Goal: Check status: Check status

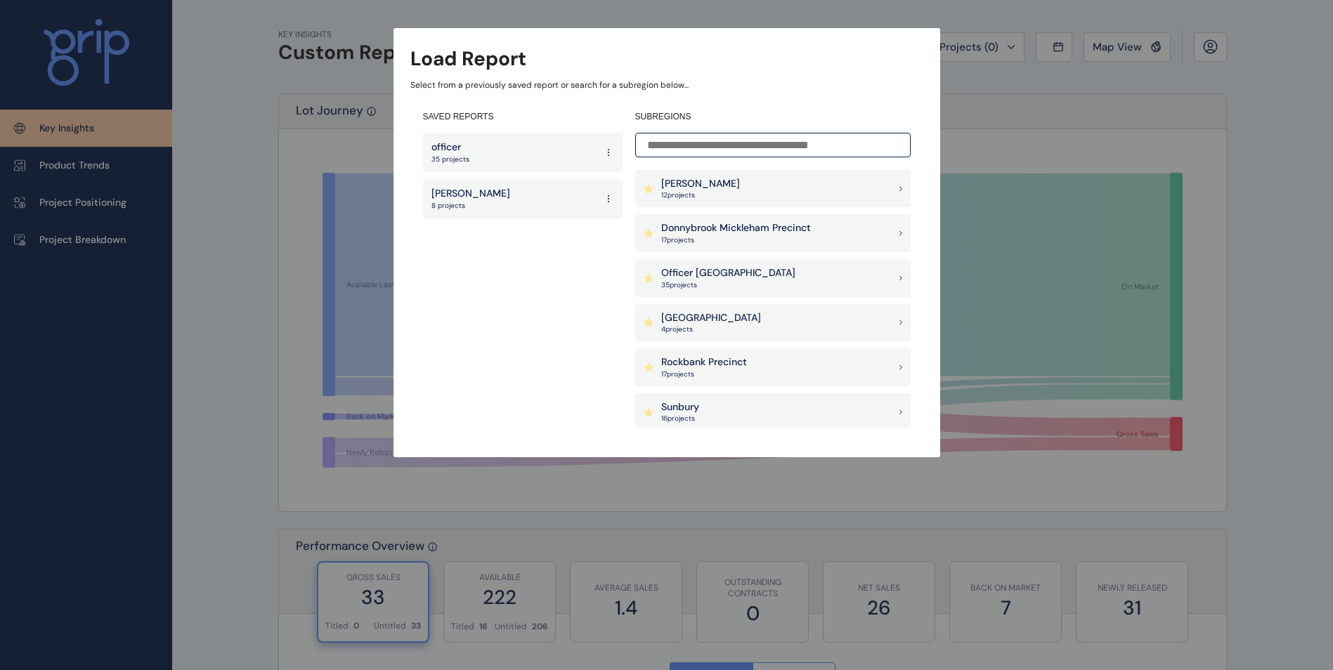
click at [749, 328] on div "Pakenham East 4 project s" at bounding box center [772, 323] width 275 height 38
click at [768, 319] on div "Pakenham East 4 project s" at bounding box center [772, 323] width 275 height 38
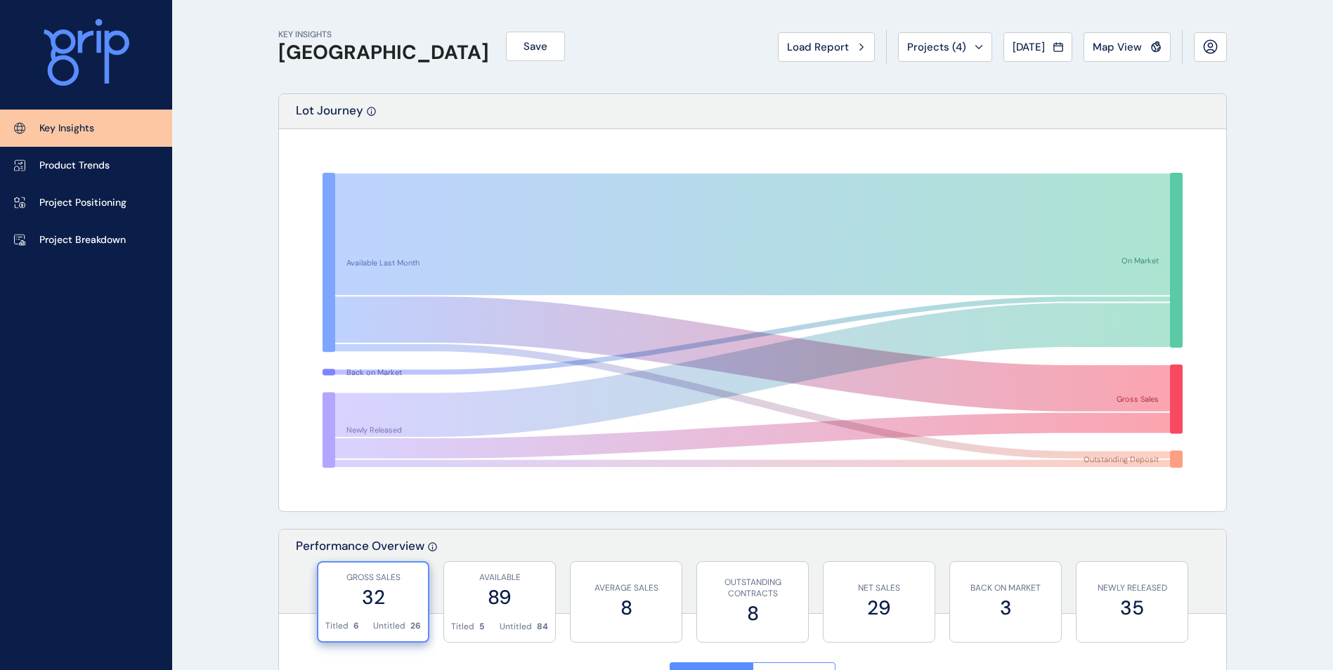
click at [391, 598] on label "32" at bounding box center [373, 597] width 96 height 27
click at [1038, 57] on button "Aug 2025" at bounding box center [1037, 47] width 69 height 30
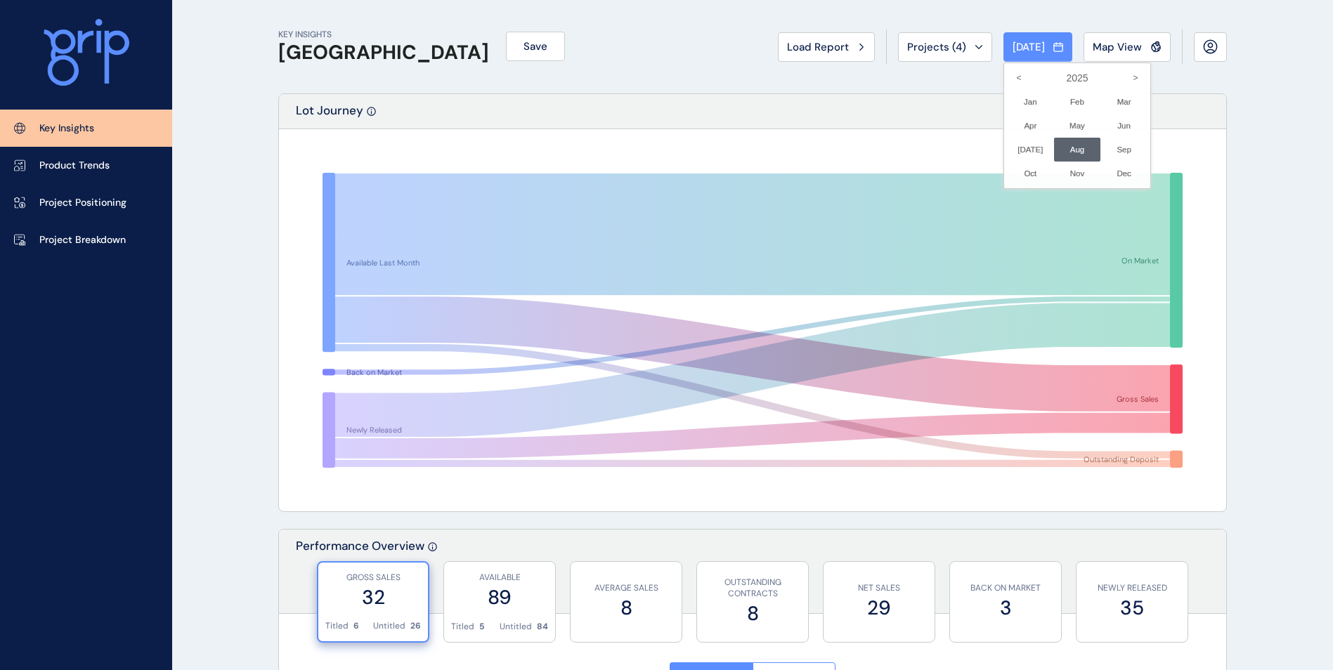
click at [1059, 148] on li "Aug No report is available for this period. New months are usually published 5 …" at bounding box center [1077, 150] width 47 height 24
